Goal: Information Seeking & Learning: Learn about a topic

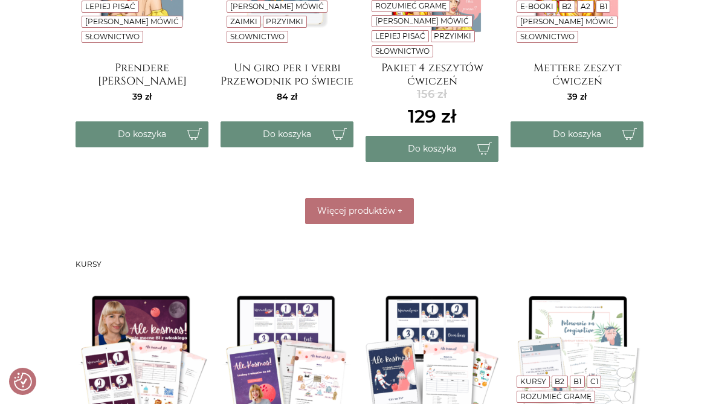
scroll to position [764, 0]
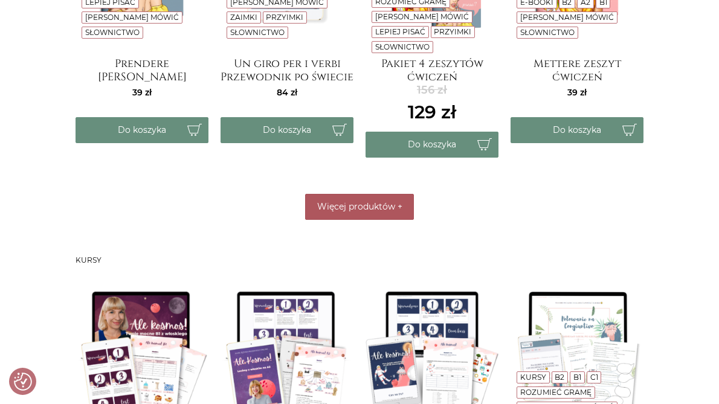
click at [356, 204] on span "Więcej produktów" at bounding box center [356, 206] width 78 height 11
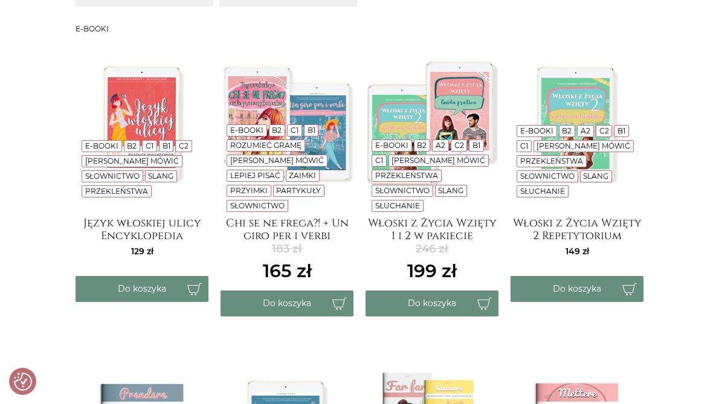
scroll to position [0, 0]
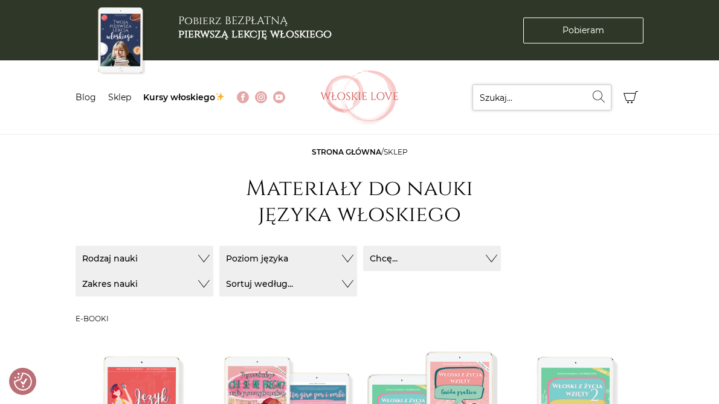
click at [580, 97] on input "Szukaj..." at bounding box center [542, 98] width 139 height 26
type input "imperativo"
click at [586, 85] on button "Wyszukaj" at bounding box center [599, 97] width 26 height 24
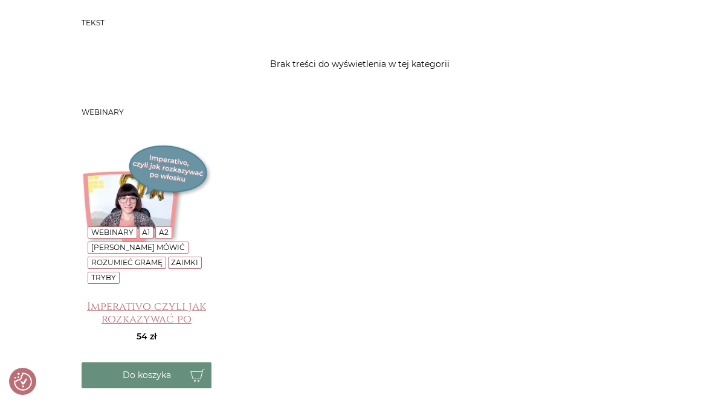
scroll to position [423, 0]
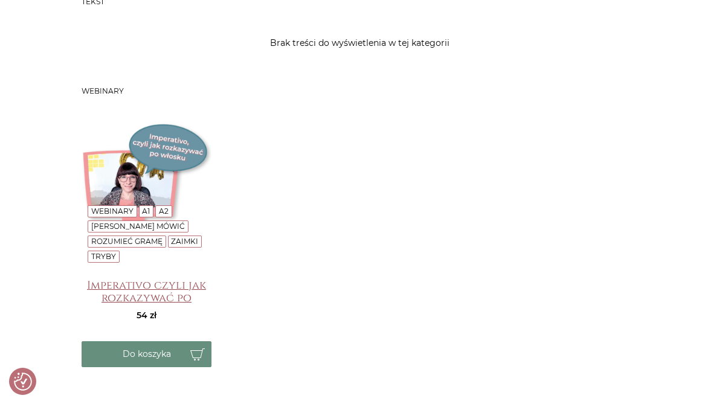
click at [117, 285] on h4 "Imperativo czyli jak rozkazywać po włosku" at bounding box center [147, 291] width 130 height 24
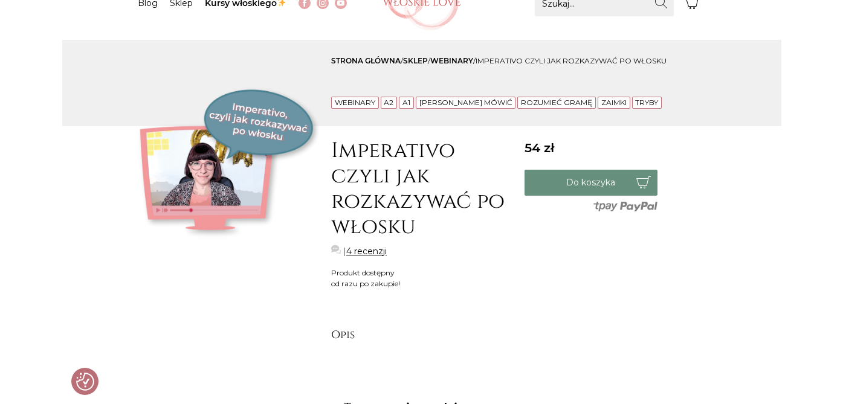
scroll to position [60, 0]
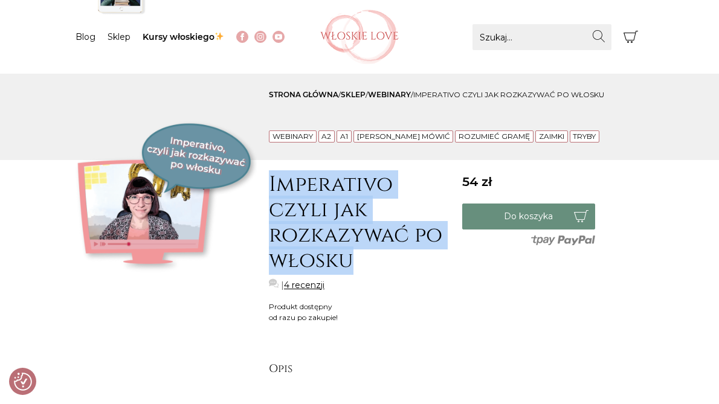
drag, startPoint x: 248, startPoint y: 184, endPoint x: 332, endPoint y: 236, distance: 99.0
click at [332, 236] on h1 "Imperativo czyli jak rozkazywać po włosku" at bounding box center [359, 223] width 181 height 102
copy h1 "Imperativo czyli jak rozkazywać po włosku"
